Goal: Information Seeking & Learning: Find specific fact

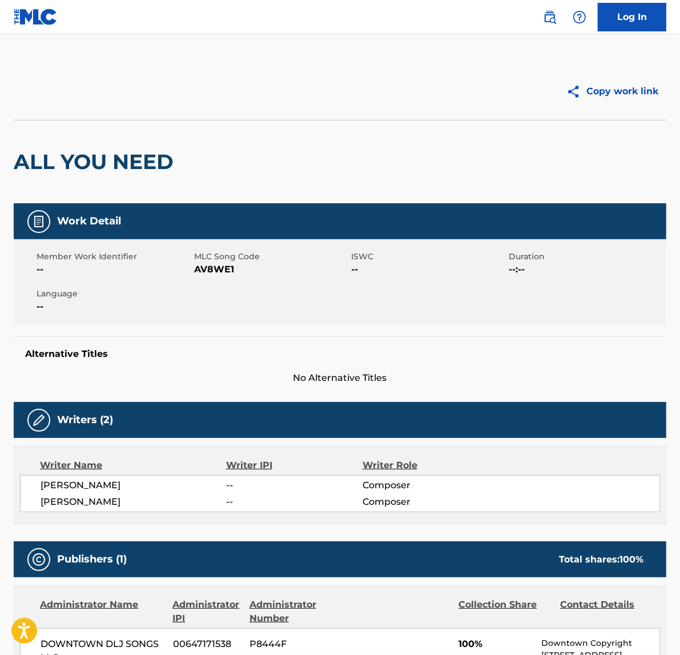
click at [542, 16] on link at bounding box center [549, 17] width 23 height 23
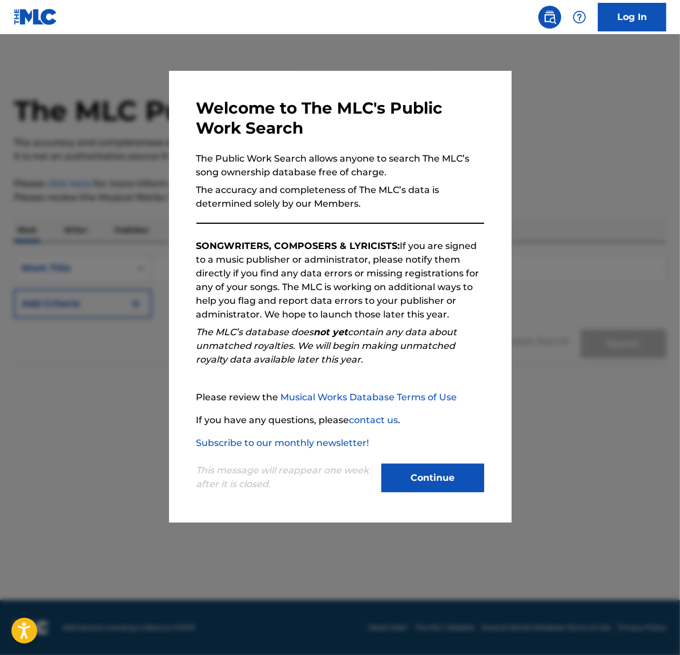
click at [416, 480] on button "Continue" at bounding box center [432, 478] width 103 height 29
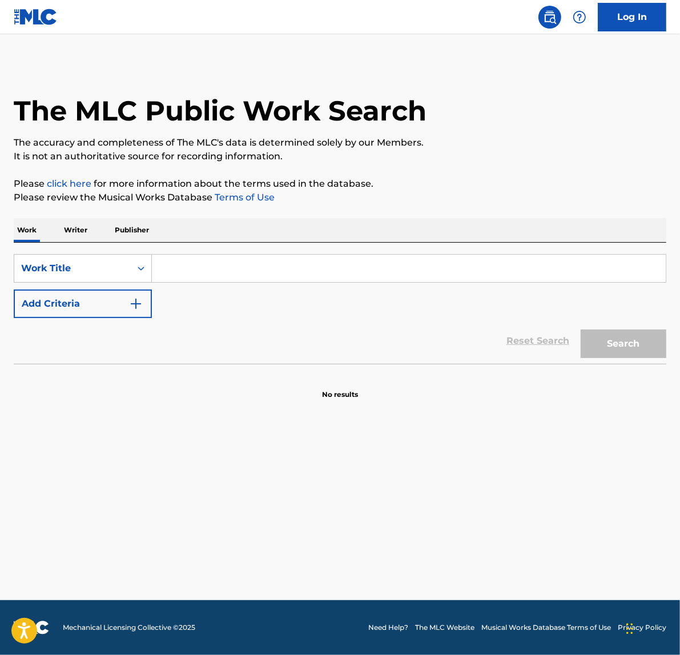
click at [182, 260] on input "Search Form" at bounding box center [409, 268] width 514 height 27
paste input "DISTANCE (RECONDITE REMIX)"
type input "DISTANCE (RECONDITE REMIX)"
click at [72, 300] on button "Add Criteria" at bounding box center [83, 303] width 138 height 29
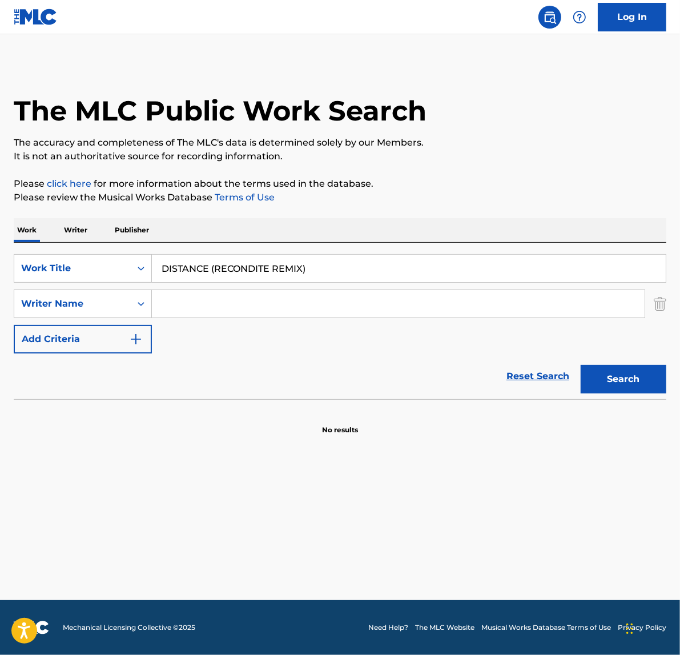
click at [254, 307] on input "Search Form" at bounding box center [398, 303] width 493 height 27
type input "[PERSON_NAME]"
click at [614, 387] on button "Search" at bounding box center [624, 379] width 86 height 29
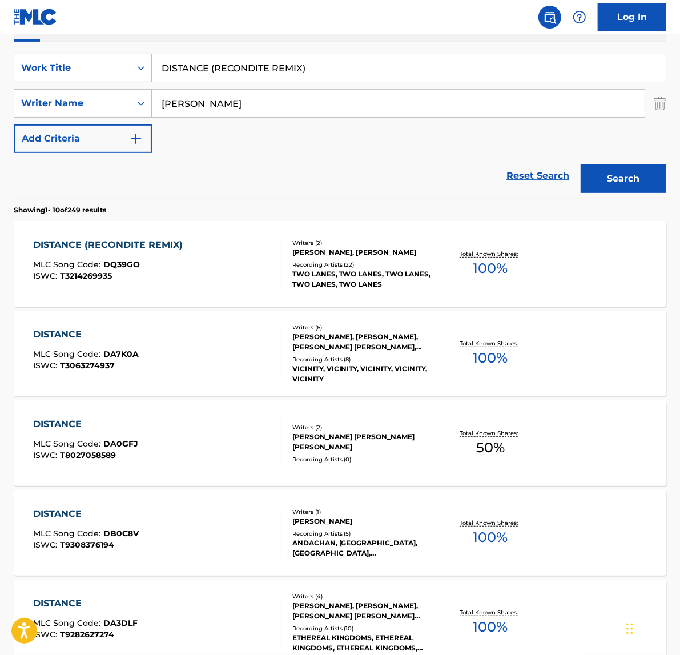
scroll to position [214, 0]
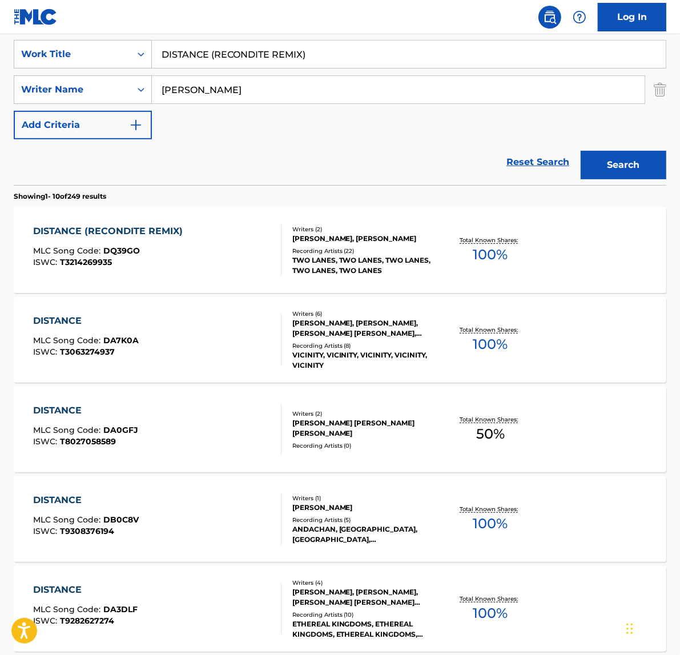
drag, startPoint x: 351, startPoint y: 61, endPoint x: 171, endPoint y: 47, distance: 180.4
click at [171, 47] on input "DISTANCE (RECONDITE REMIX)" at bounding box center [409, 54] width 514 height 27
click at [357, 52] on input "DISTANCE (RECONDITE REMIX)" at bounding box center [409, 54] width 514 height 27
drag, startPoint x: 353, startPoint y: 54, endPoint x: 101, endPoint y: 56, distance: 251.8
click at [101, 56] on div "SearchWithCriteria07fd776b-3aaf-41bc-aa76-45bf6339b4d7 Work Title DISTANCE (REC…" at bounding box center [340, 54] width 653 height 29
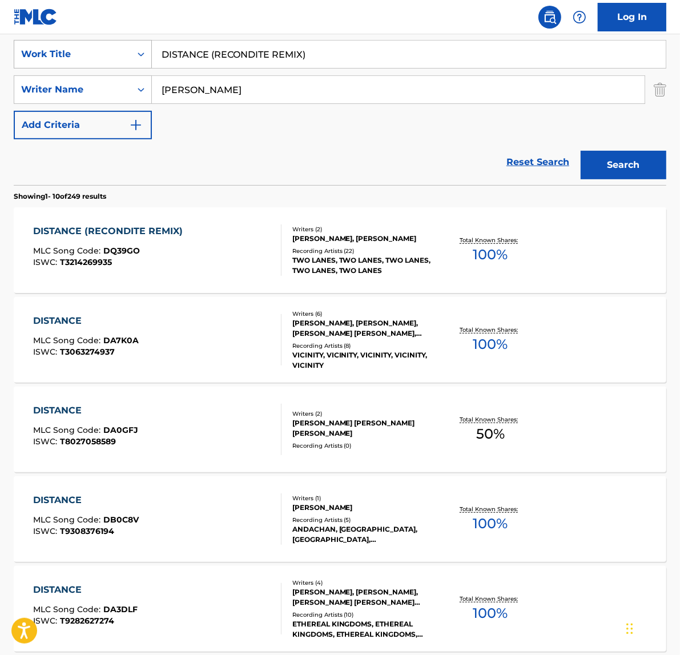
paste input "ELEMENTS"
click at [648, 167] on button "Search" at bounding box center [624, 165] width 86 height 29
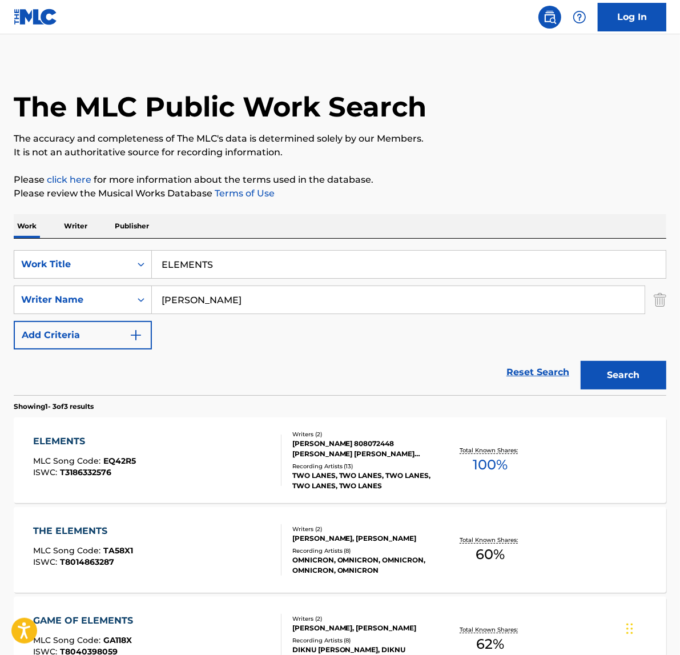
scroll to position [143, 0]
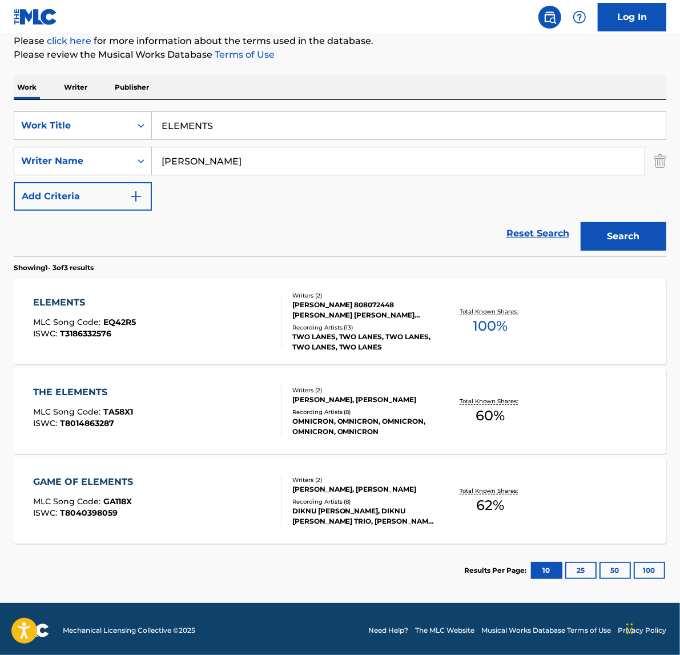
click at [180, 121] on input "ELEMENTS" at bounding box center [409, 125] width 514 height 27
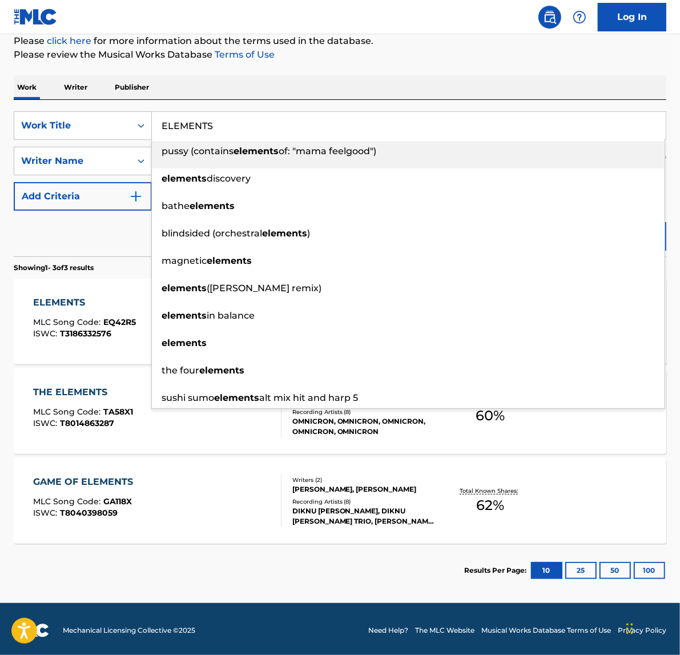
click at [180, 121] on input "ELEMENTS" at bounding box center [409, 125] width 514 height 27
paste input "IMMERSION"
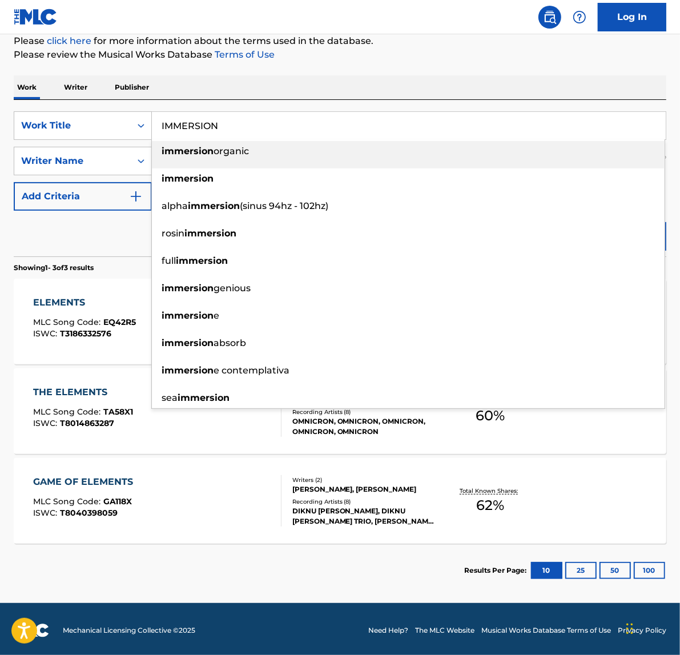
type input "IMMERSION"
click at [547, 72] on div "The MLC Public Work Search The accuracy and completeness of The MLC's data is d…" at bounding box center [340, 258] width 680 height 677
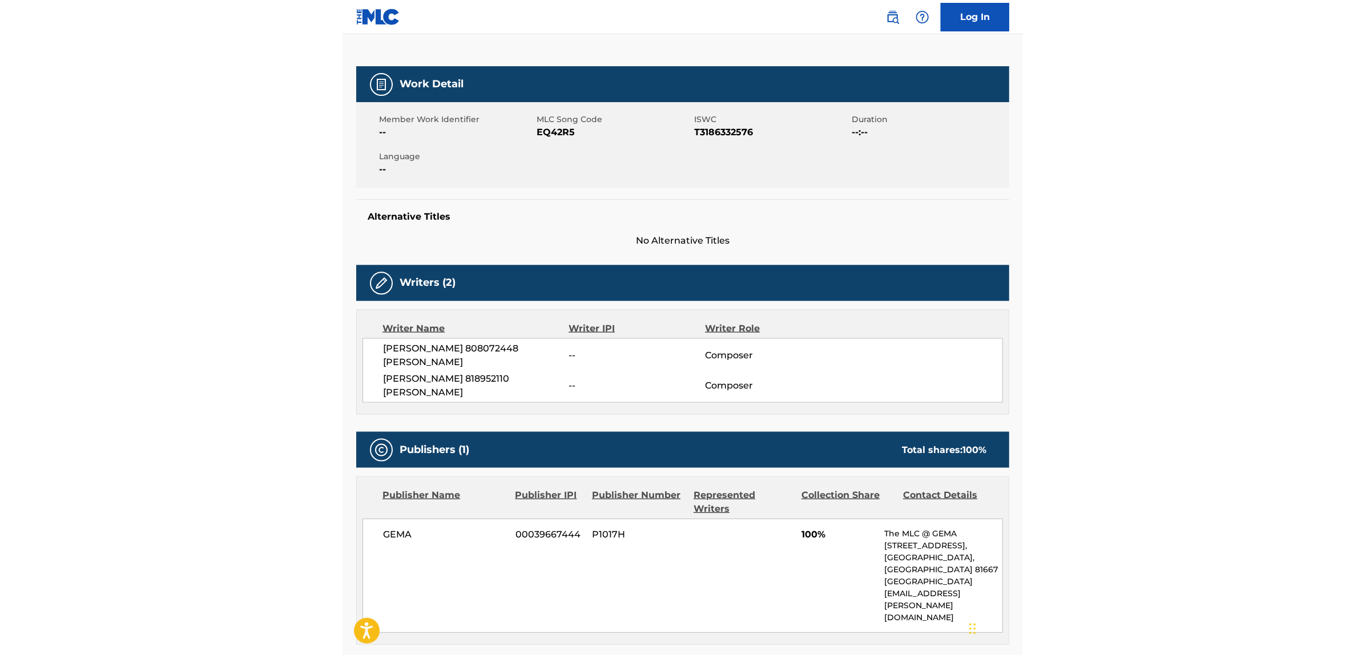
scroll to position [136, 0]
